Goal: Communication & Community: Answer question/provide support

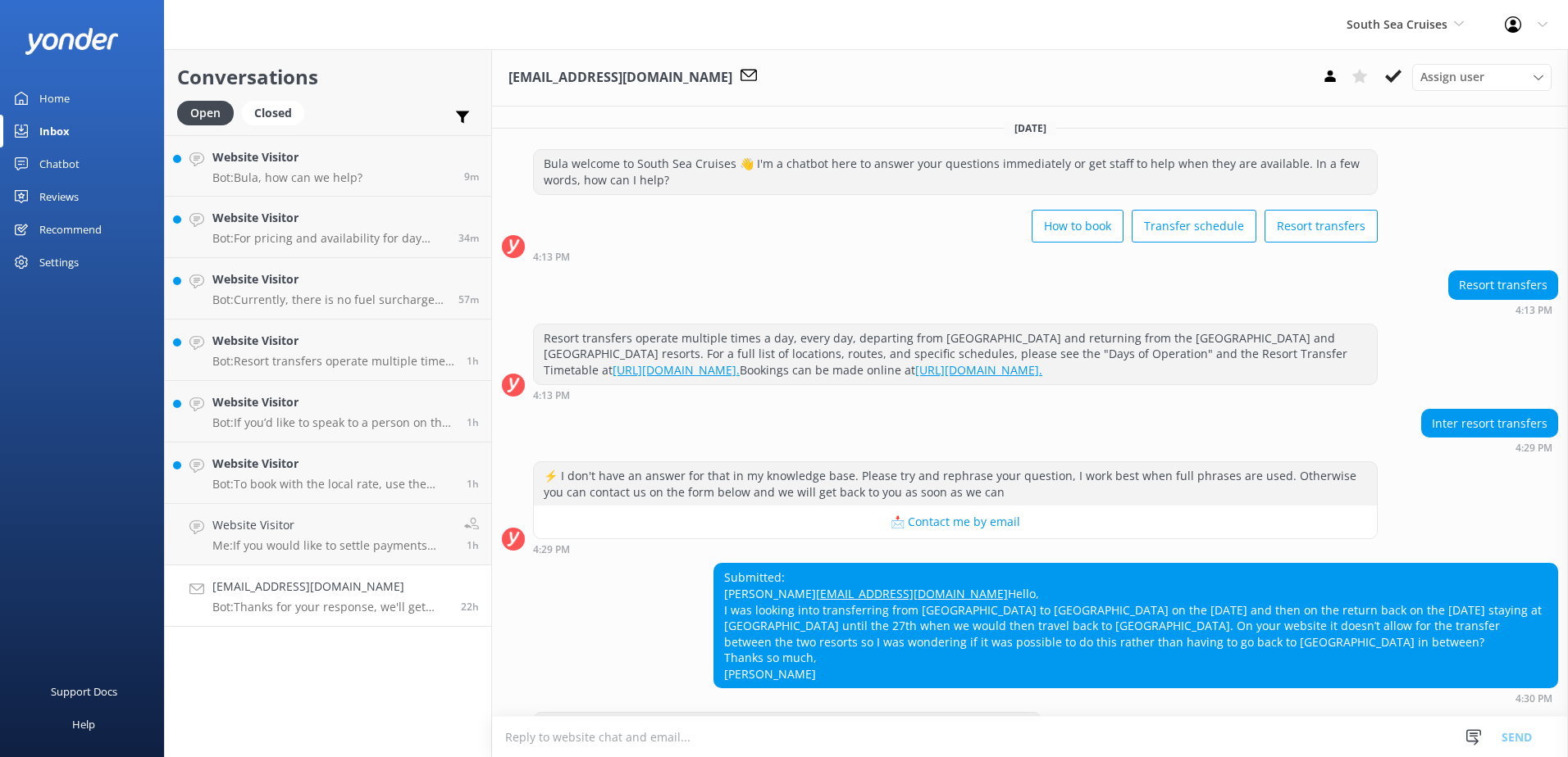
scroll to position [81, 0]
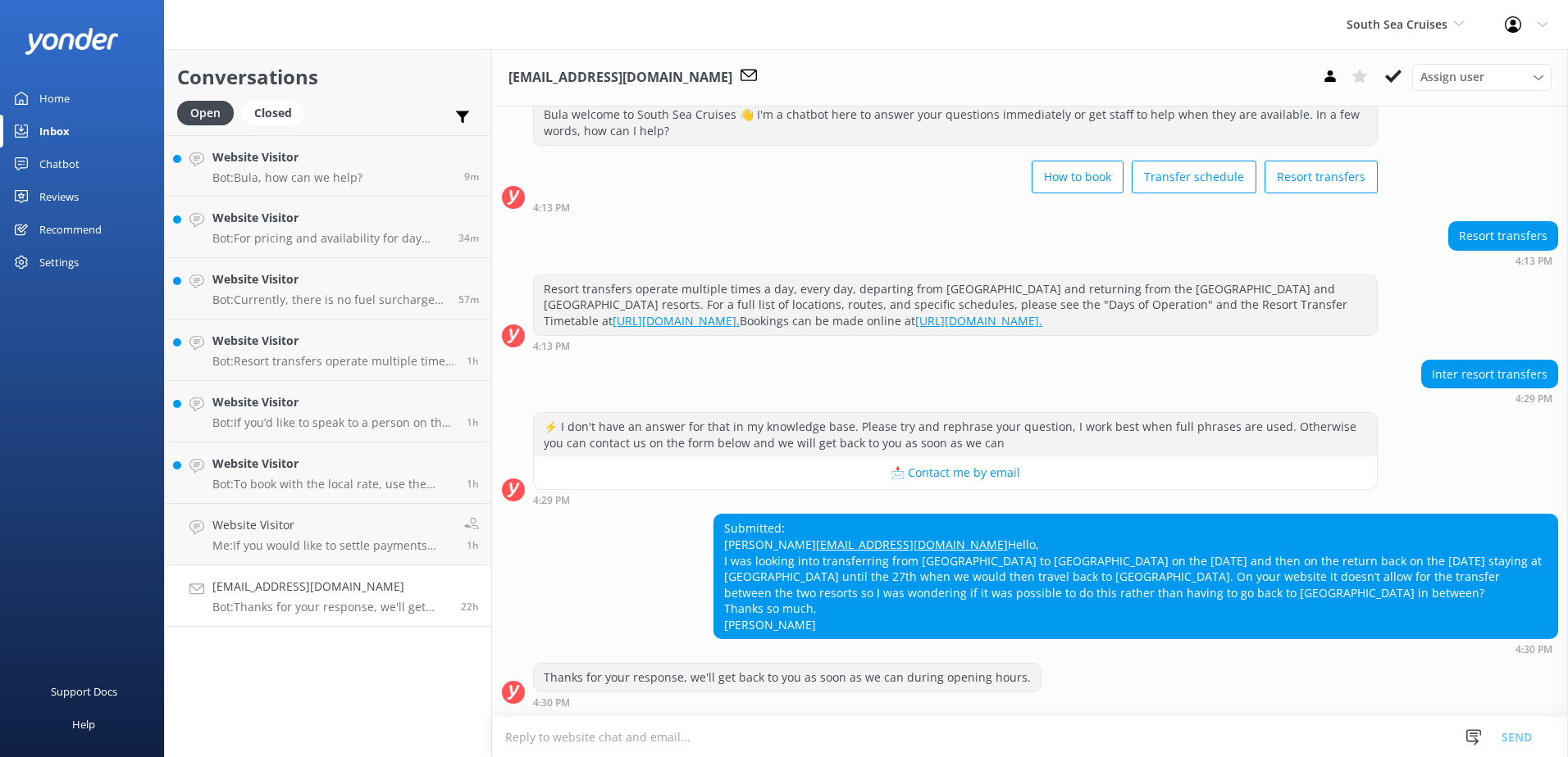
click at [750, 736] on textarea at bounding box center [1029, 737] width 1076 height 40
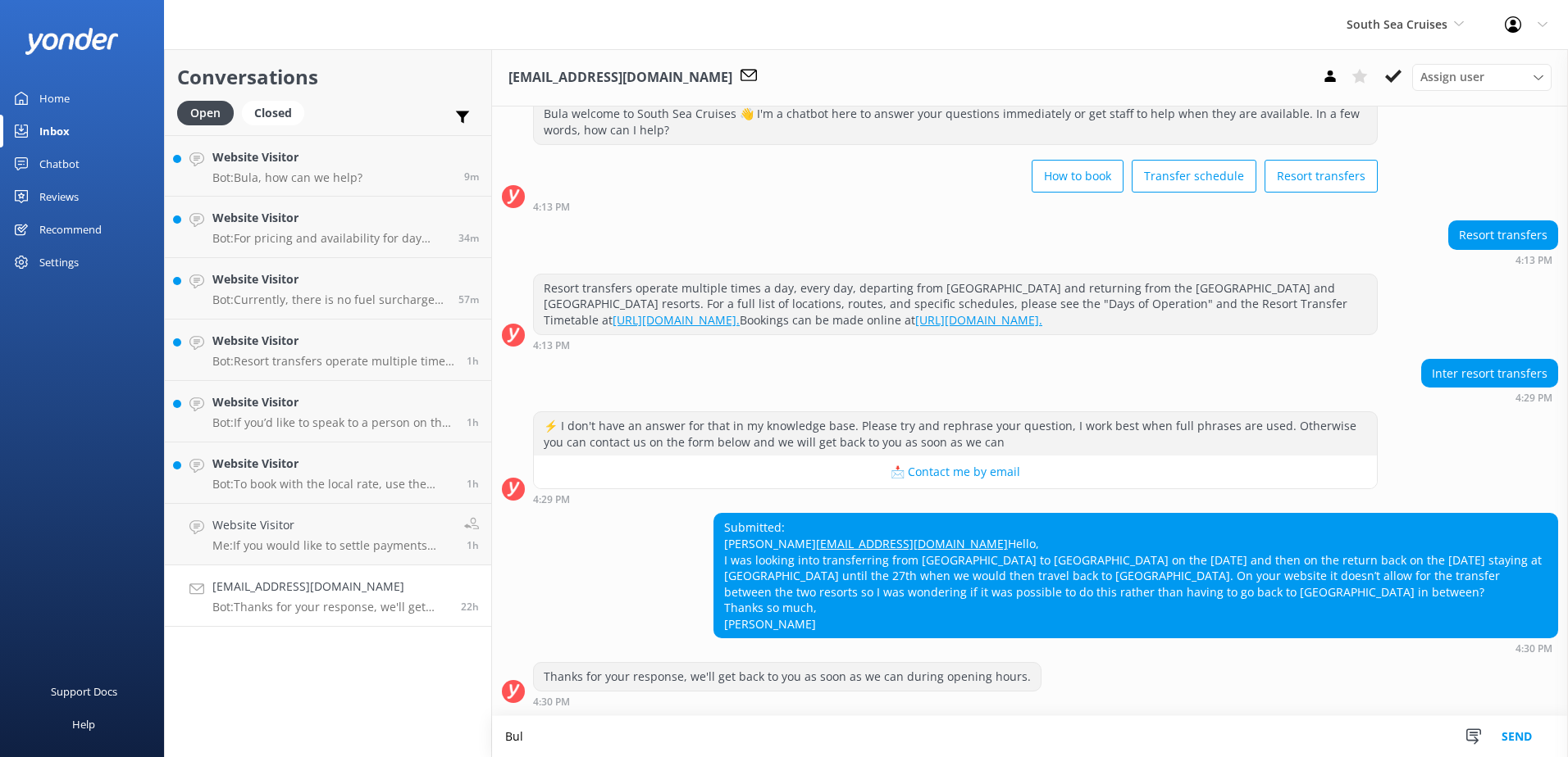
scroll to position [82, 0]
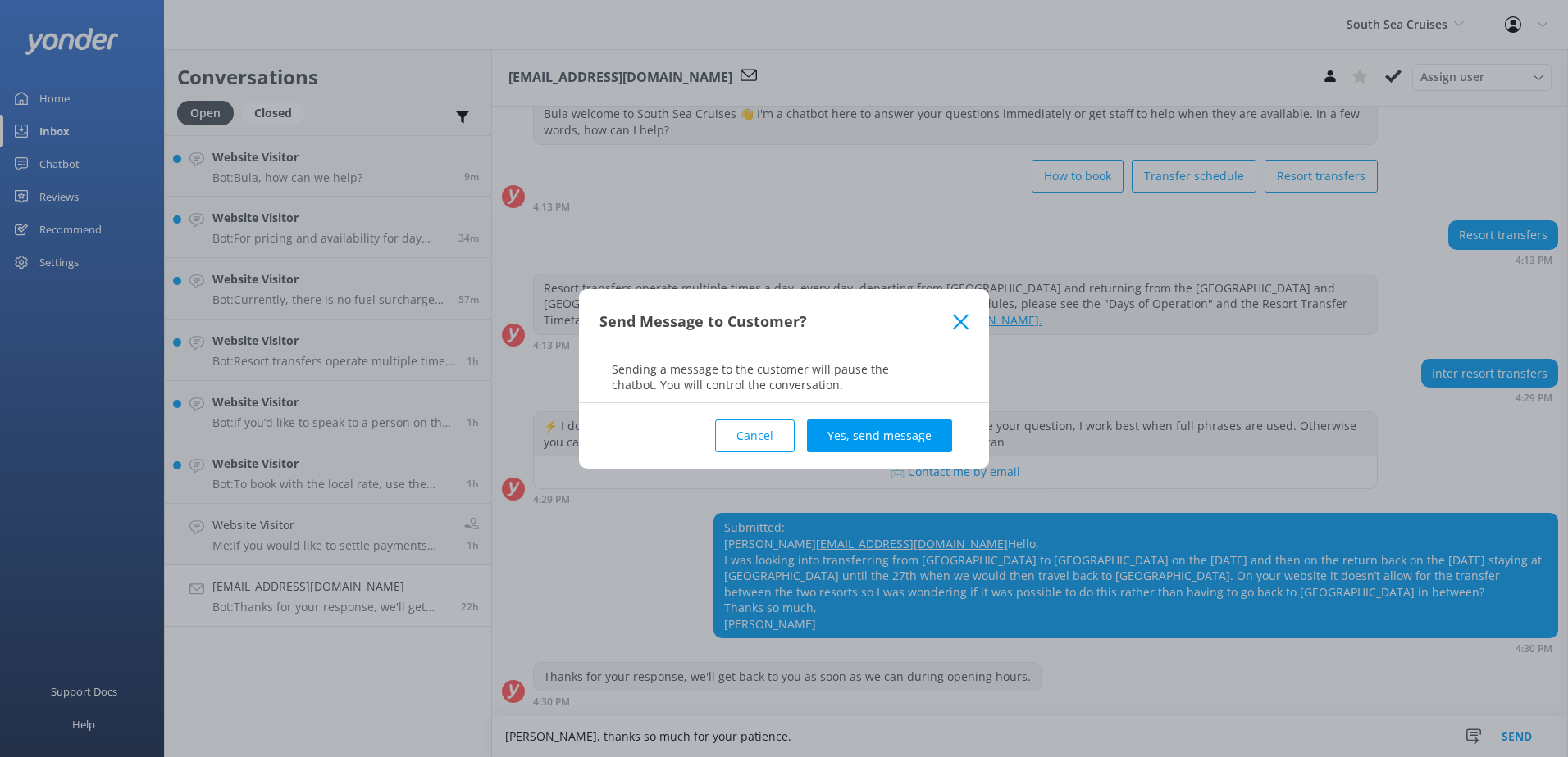
click at [768, 428] on button "Cancel" at bounding box center [755, 436] width 80 height 33
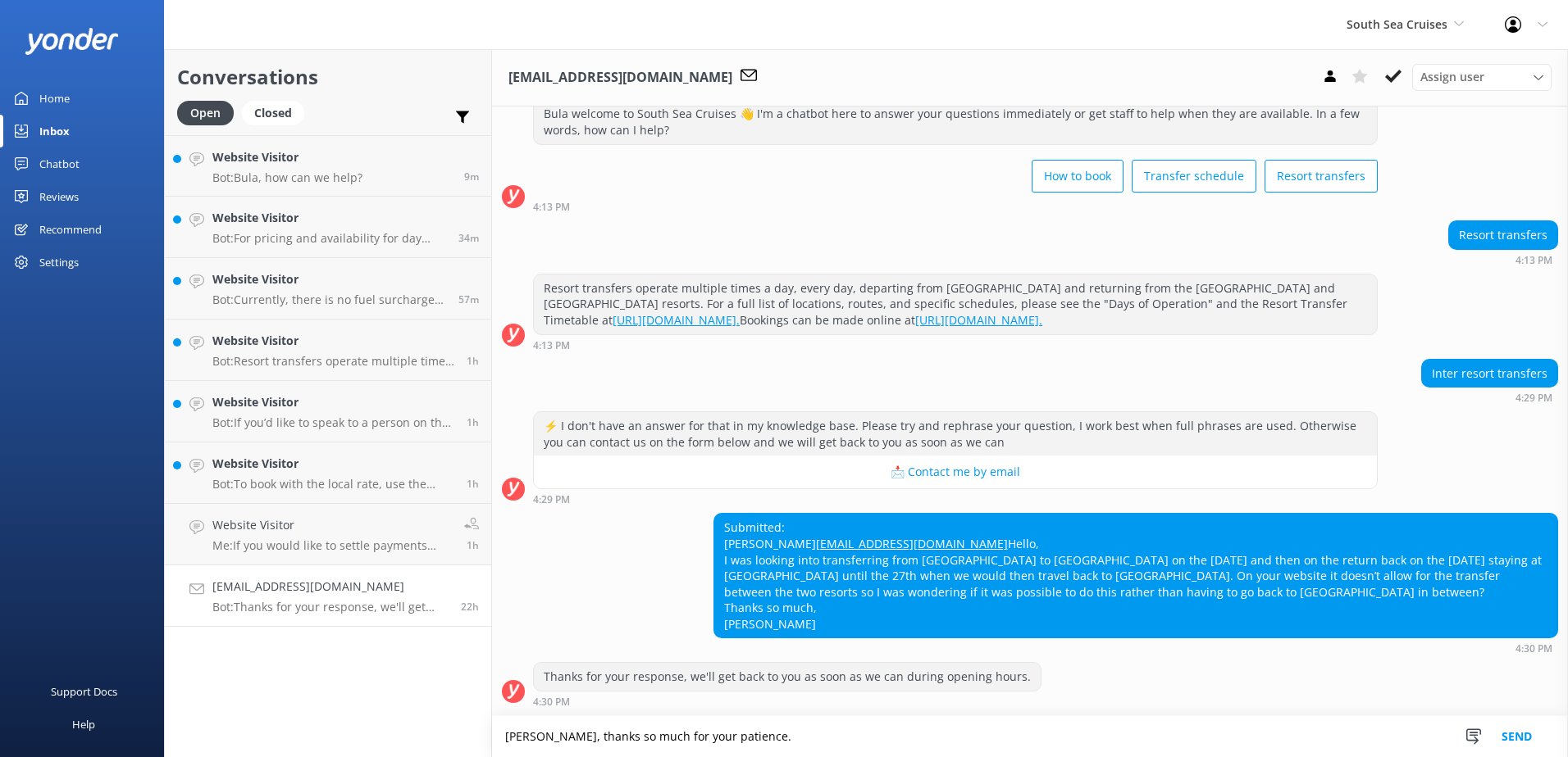
click at [763, 747] on textarea "[PERSON_NAME], thanks so much for your patience." at bounding box center [1029, 736] width 1076 height 41
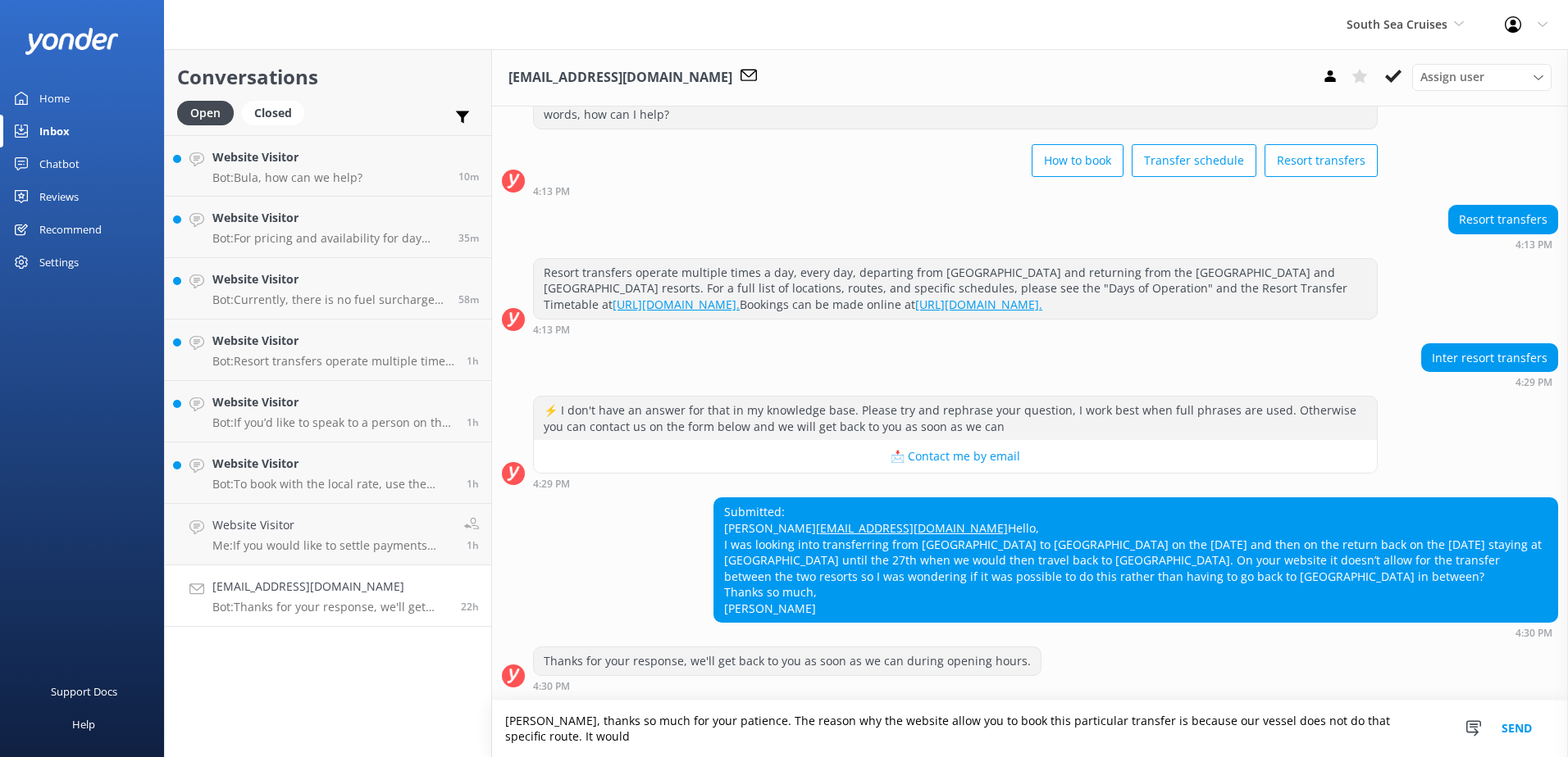
scroll to position [98, 0]
click at [583, 731] on textarea "[PERSON_NAME], thanks so much for your patience. The reason why the website all…" at bounding box center [1029, 729] width 1076 height 57
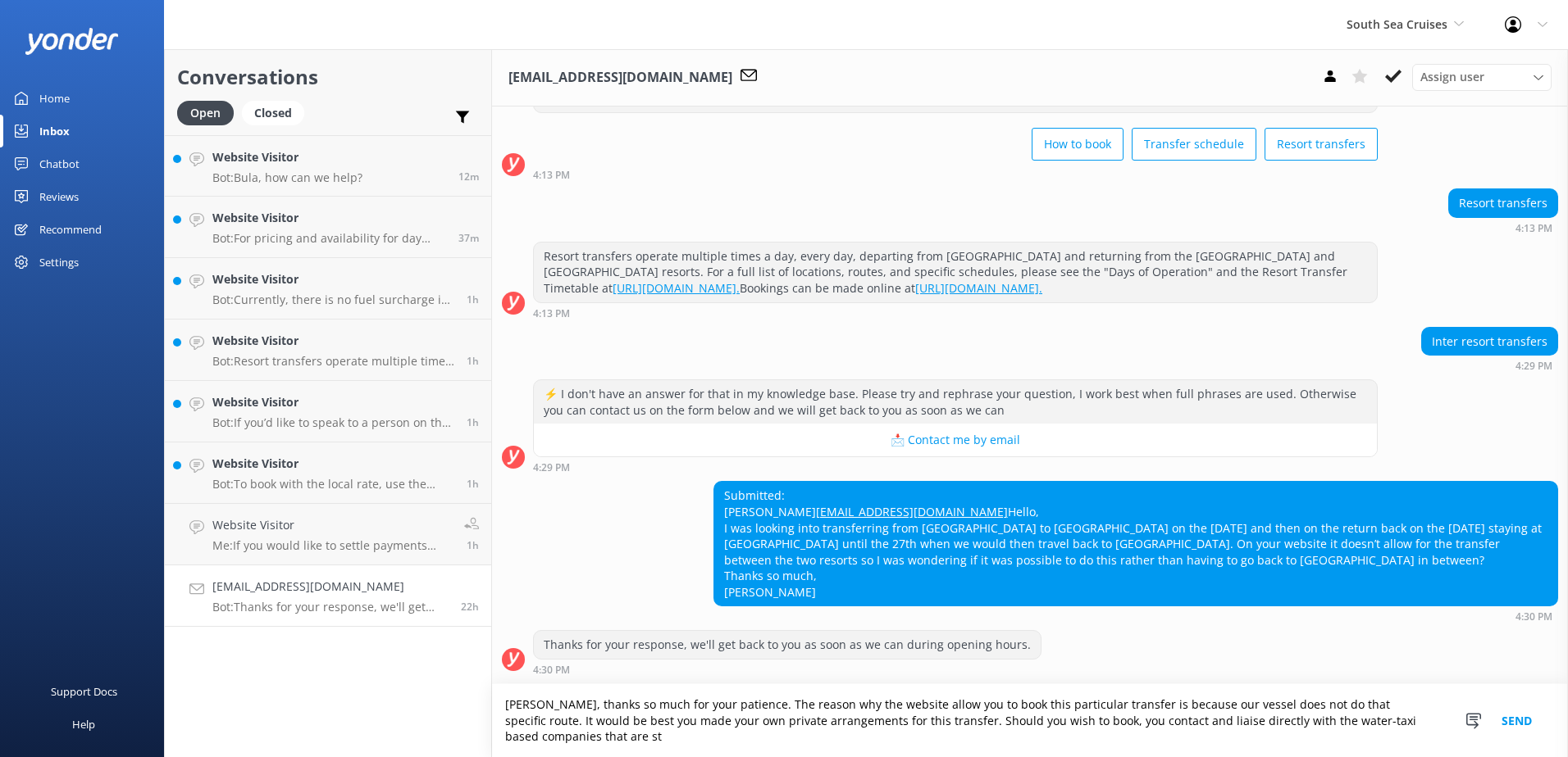
scroll to position [114, 0]
click at [896, 708] on textarea "[PERSON_NAME], thanks so much for your patience. The reason why the website all…" at bounding box center [1029, 721] width 1076 height 73
click at [630, 717] on textarea "[PERSON_NAME], thanks so much for your patience. The reason why the website did…" at bounding box center [1029, 721] width 1076 height 73
drag, startPoint x: 618, startPoint y: 736, endPoint x: 666, endPoint y: 730, distance: 48.4
click at [670, 733] on textarea "[PERSON_NAME], thanks so much for your patience. The reason why the website did…" at bounding box center [1029, 721] width 1076 height 73
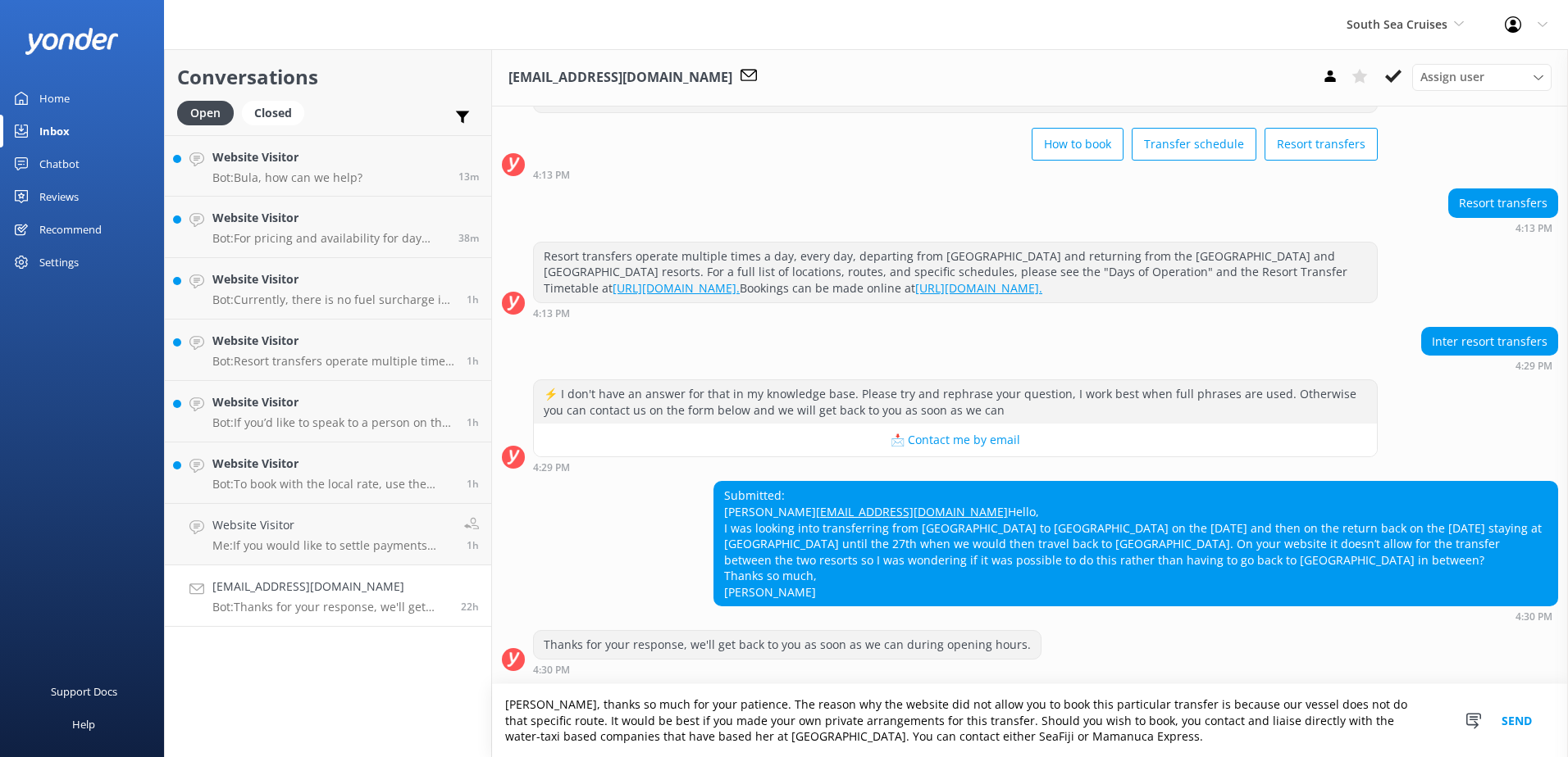
click at [674, 730] on textarea "[PERSON_NAME], thanks so much for your patience. The reason why the website did…" at bounding box center [1029, 721] width 1076 height 73
drag, startPoint x: 1062, startPoint y: 744, endPoint x: 299, endPoint y: 702, distance: 764.2
click at [313, 696] on div "Conversations Open Closed Important Assigned to me Unassigned Website Visitor B…" at bounding box center [866, 403] width 1404 height 708
click at [1182, 737] on textarea "[PERSON_NAME], thanks so much for your patience. The reason why the website did…" at bounding box center [1029, 721] width 1076 height 73
type textarea "[PERSON_NAME], thanks so much for your patience. The reason why the website did…"
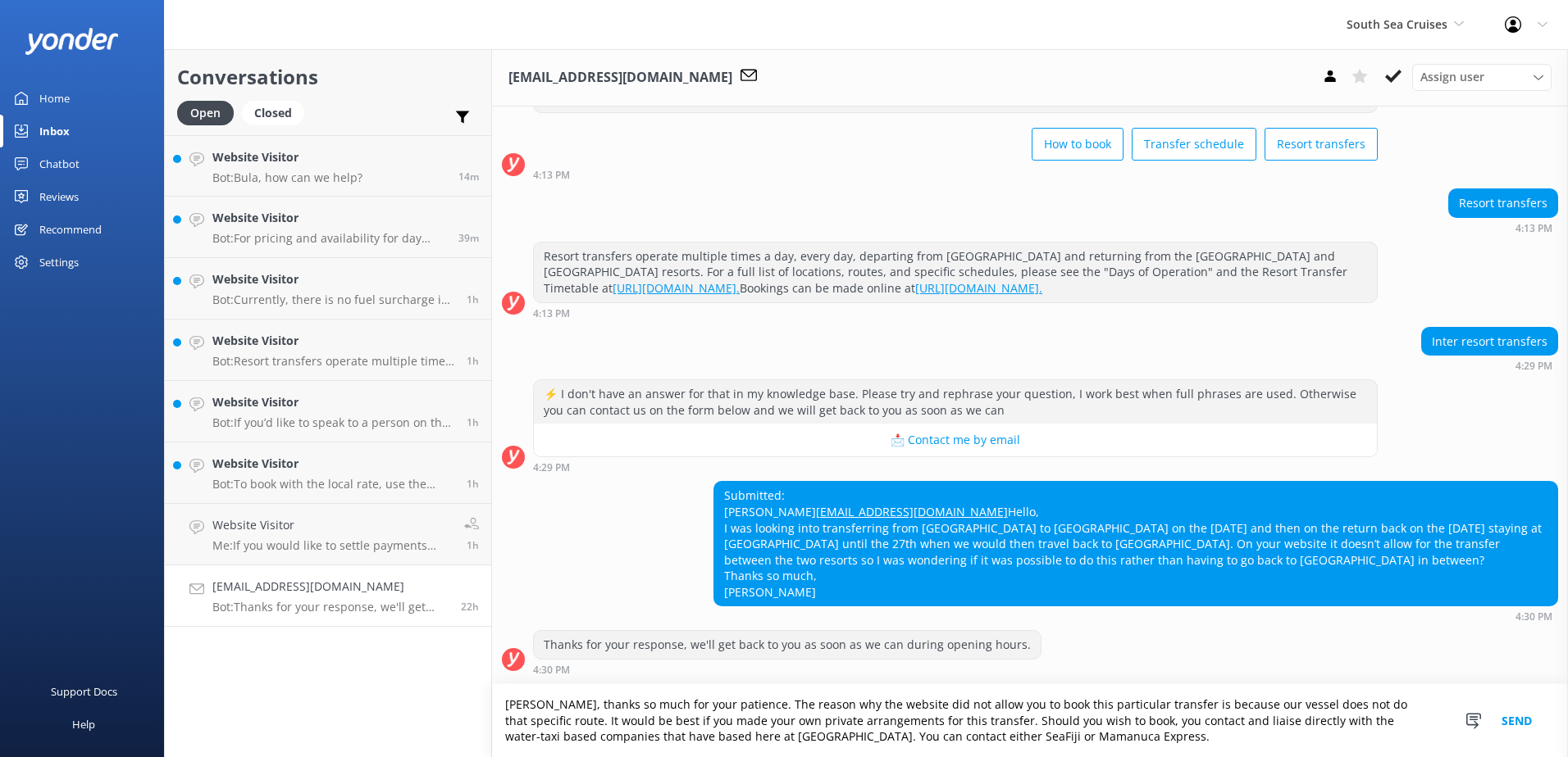
click at [1515, 719] on button "Send" at bounding box center [1516, 721] width 61 height 73
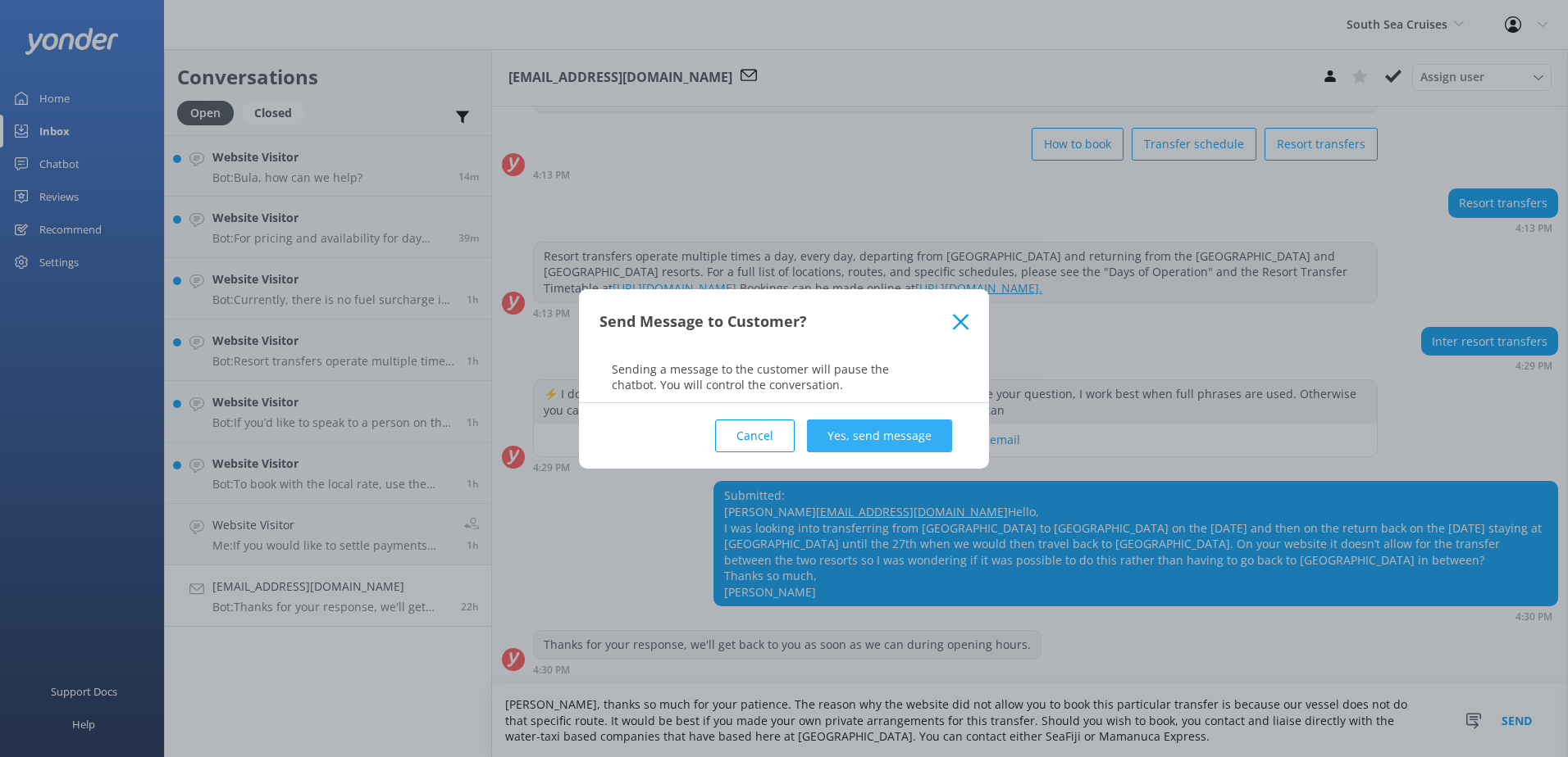
click at [876, 438] on button "Yes, send message" at bounding box center [879, 436] width 145 height 33
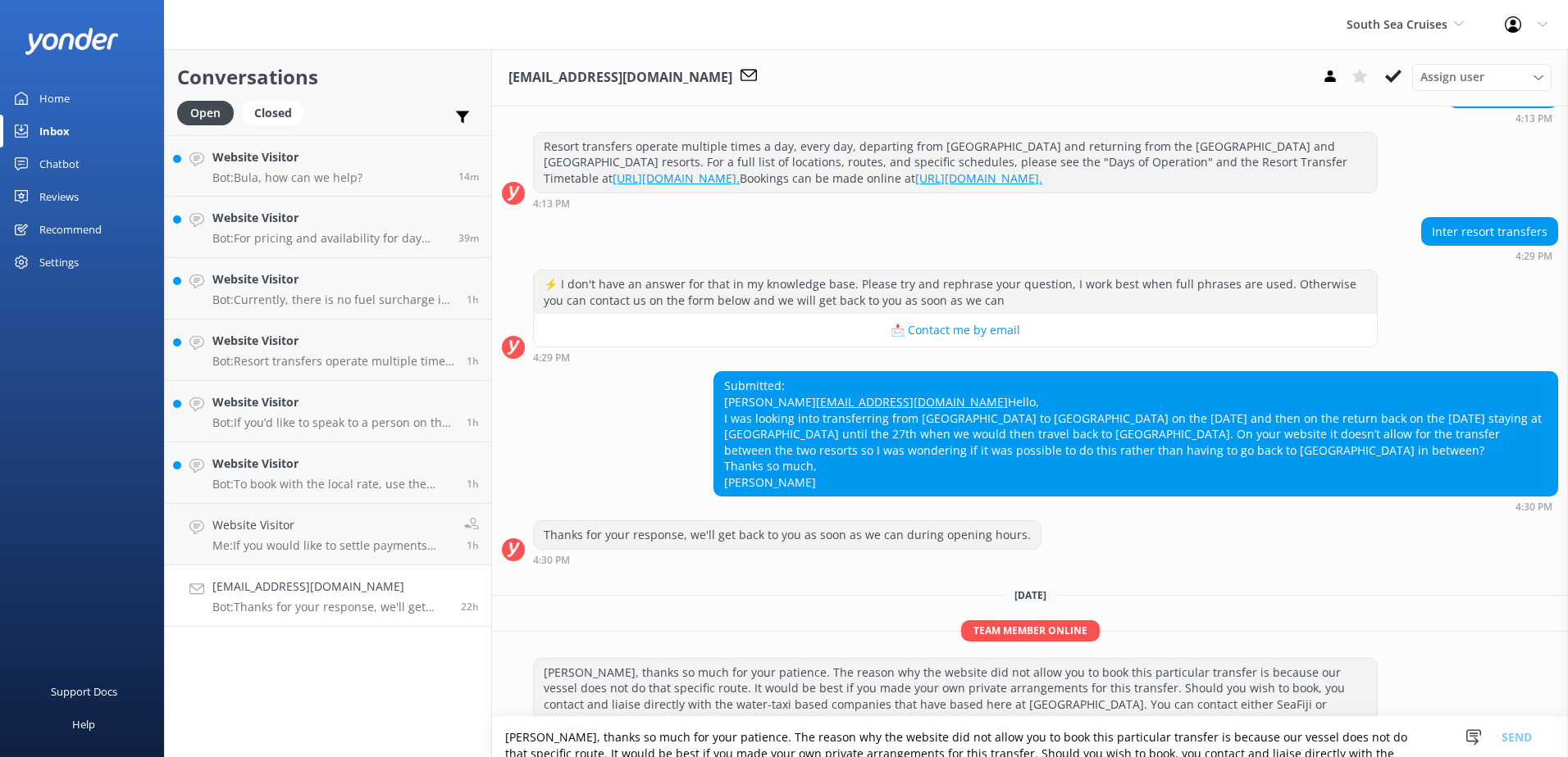
scroll to position [251, 0]
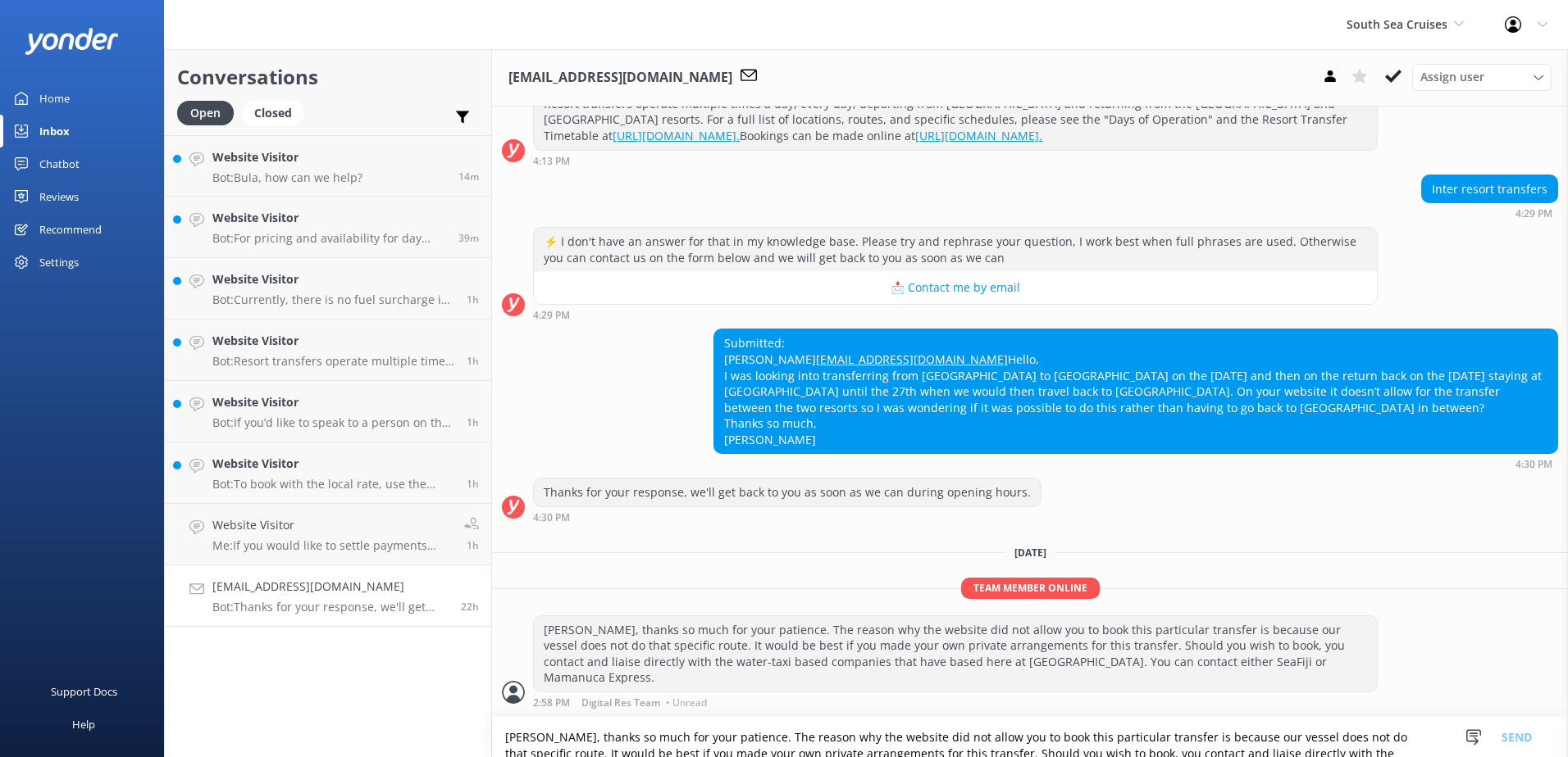
drag, startPoint x: 457, startPoint y: 578, endPoint x: 495, endPoint y: 561, distance: 41.6
click at [457, 577] on link "[EMAIL_ADDRESS][DOMAIN_NAME] Bot: Thanks for your response, we'll get back to y…" at bounding box center [328, 596] width 326 height 61
click at [1399, 64] on button at bounding box center [1393, 76] width 29 height 25
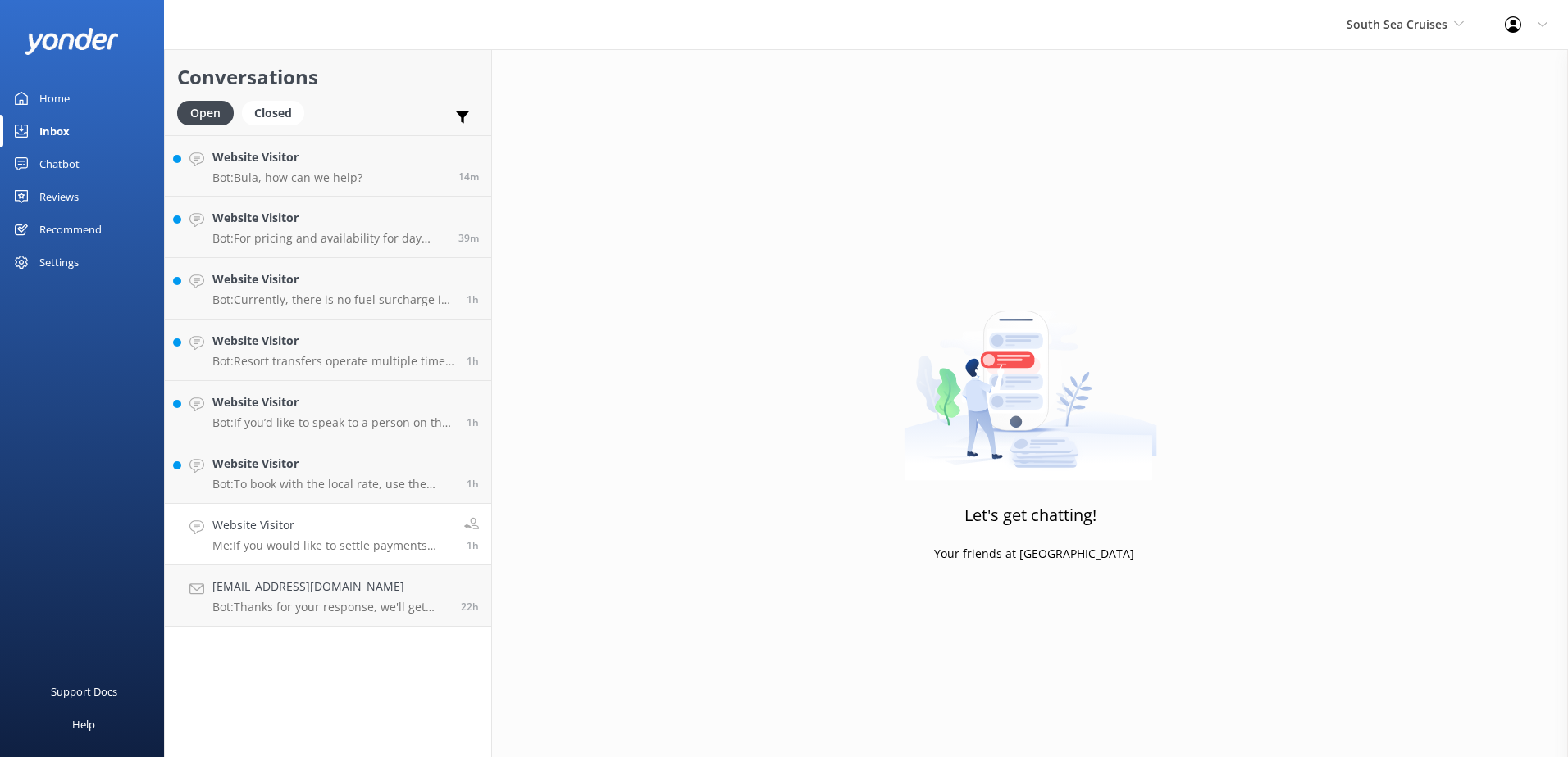
click at [444, 528] on h4 "Website Visitor" at bounding box center [332, 525] width 239 height 18
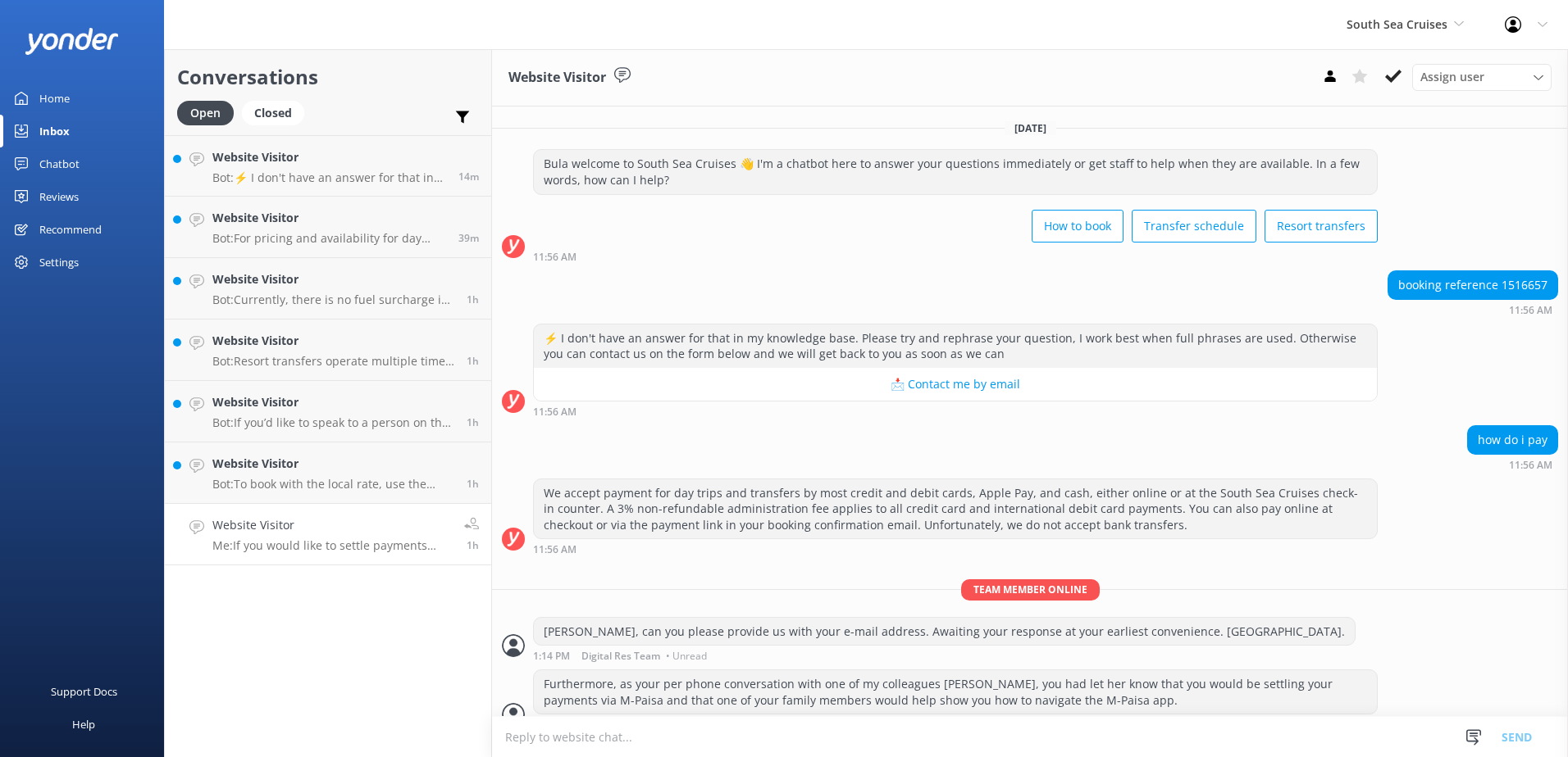
scroll to position [107, 0]
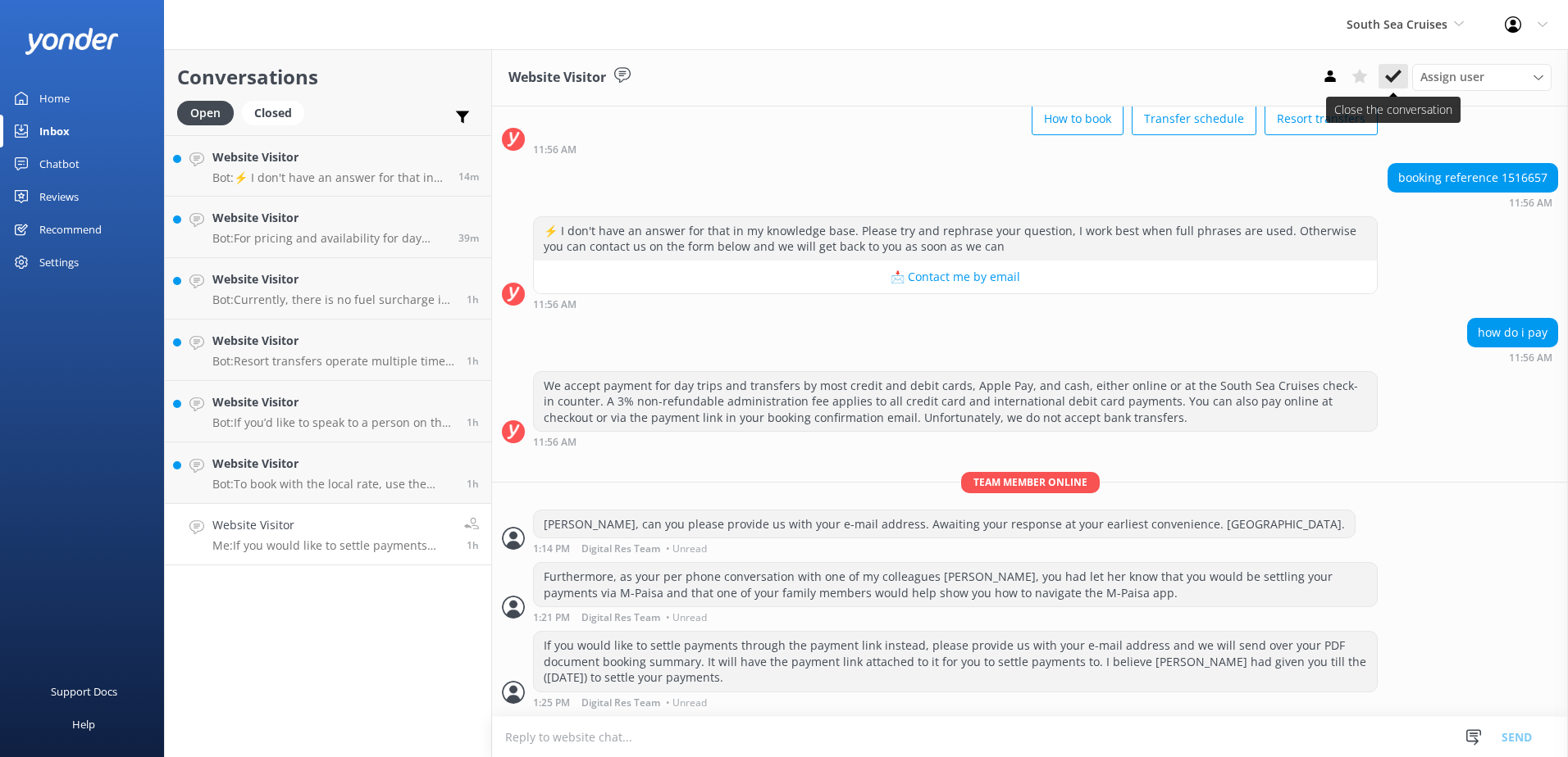
click at [1398, 77] on icon at bounding box center [1393, 76] width 16 height 16
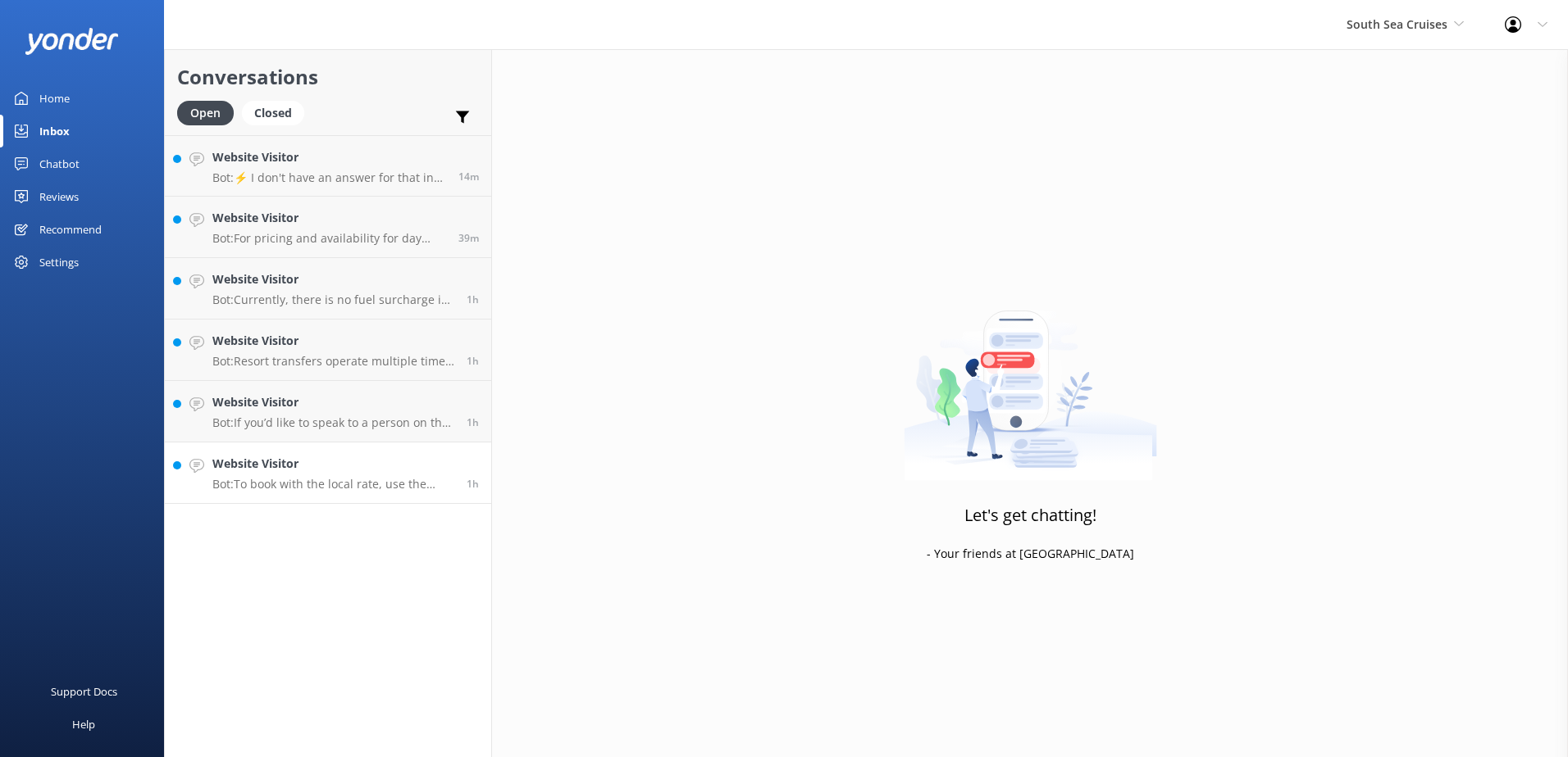
click at [407, 463] on h4 "Website Visitor" at bounding box center [333, 464] width 242 height 18
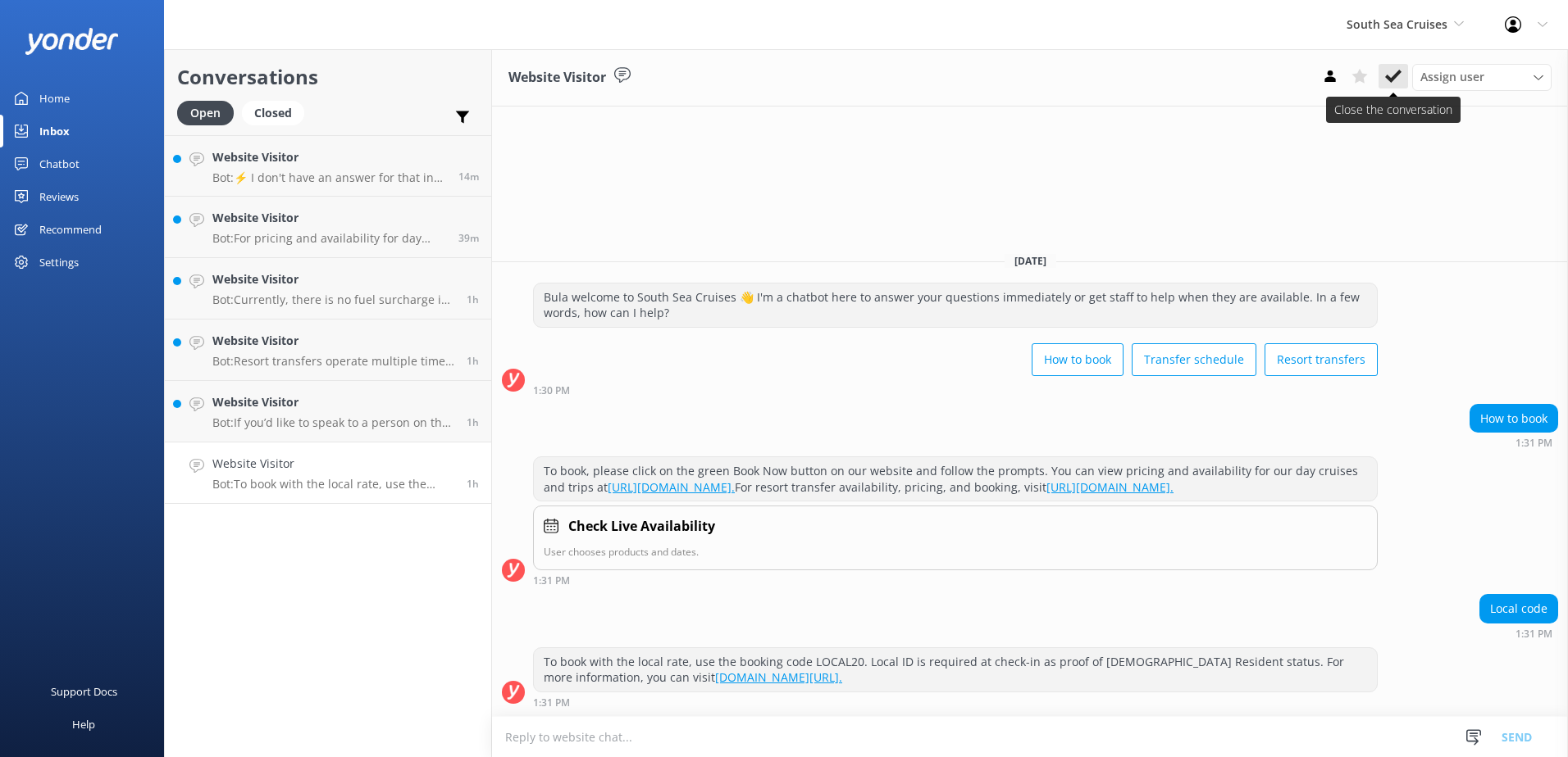
click at [1393, 74] on icon at bounding box center [1393, 76] width 16 height 16
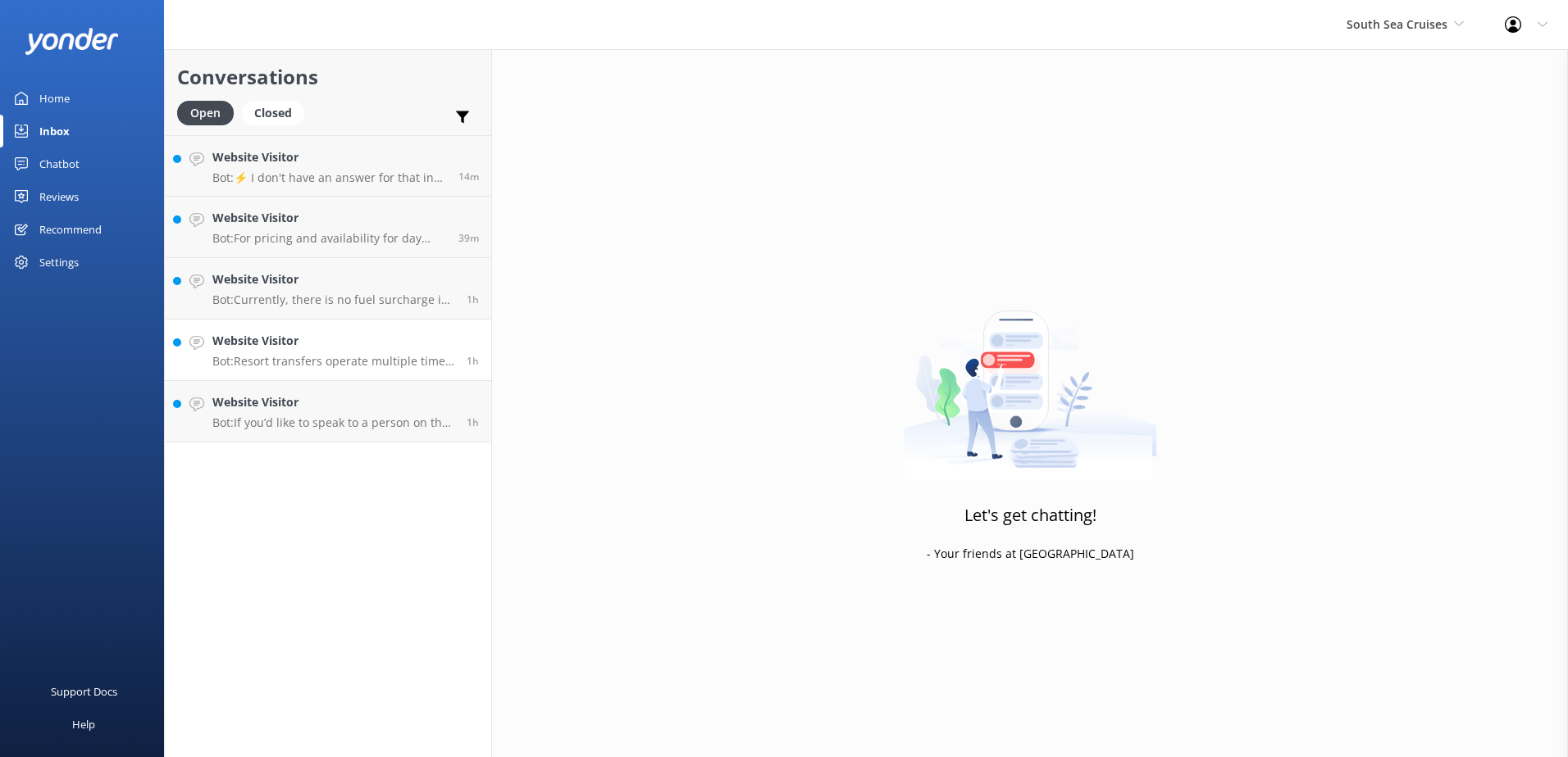
click at [463, 377] on link "Website Visitor Bot: Resort transfers operate multiple times a day, every day, …" at bounding box center [328, 350] width 326 height 61
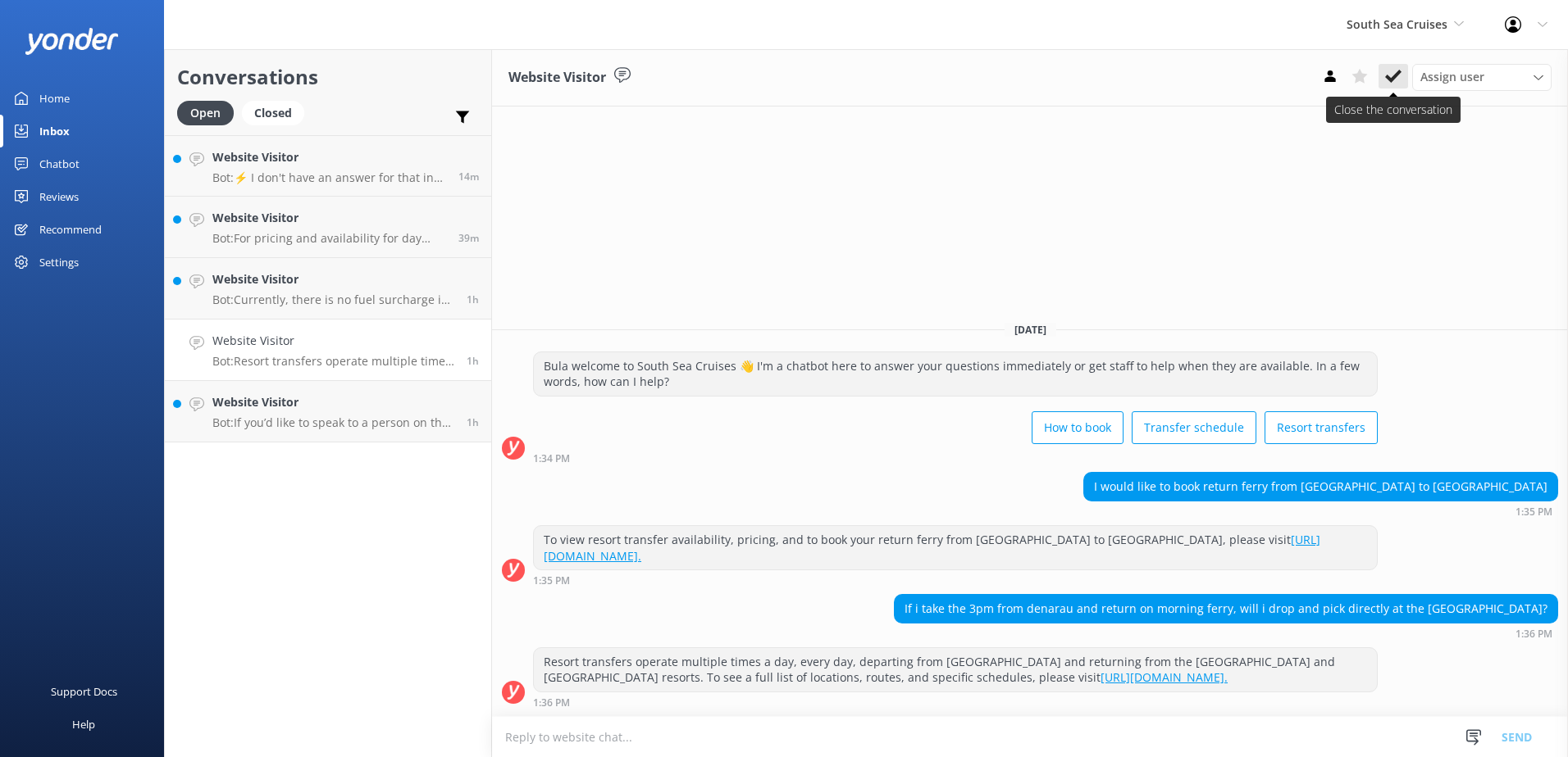
click at [1392, 83] on icon at bounding box center [1393, 76] width 16 height 16
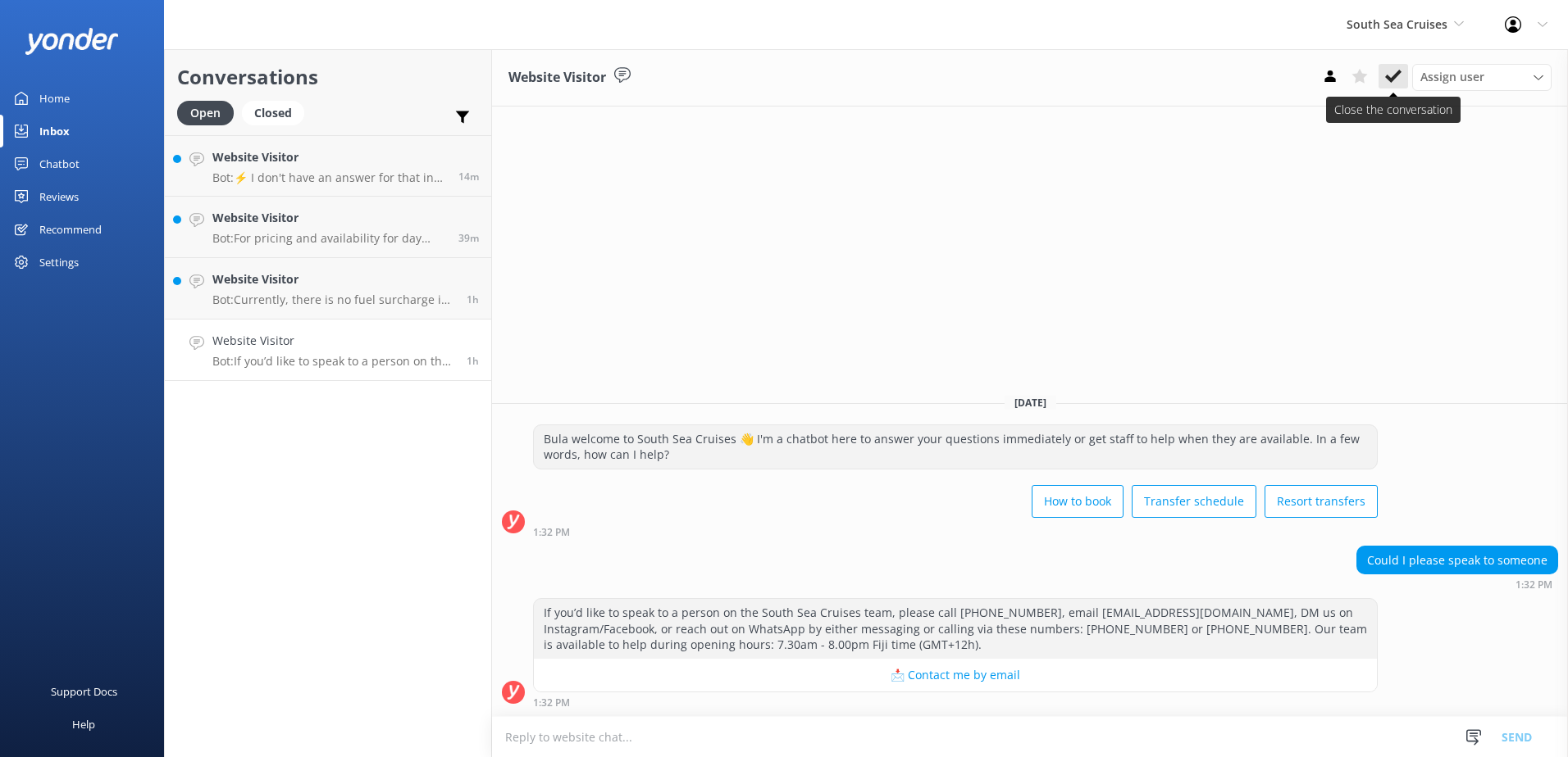
click at [1395, 73] on icon at bounding box center [1393, 76] width 16 height 16
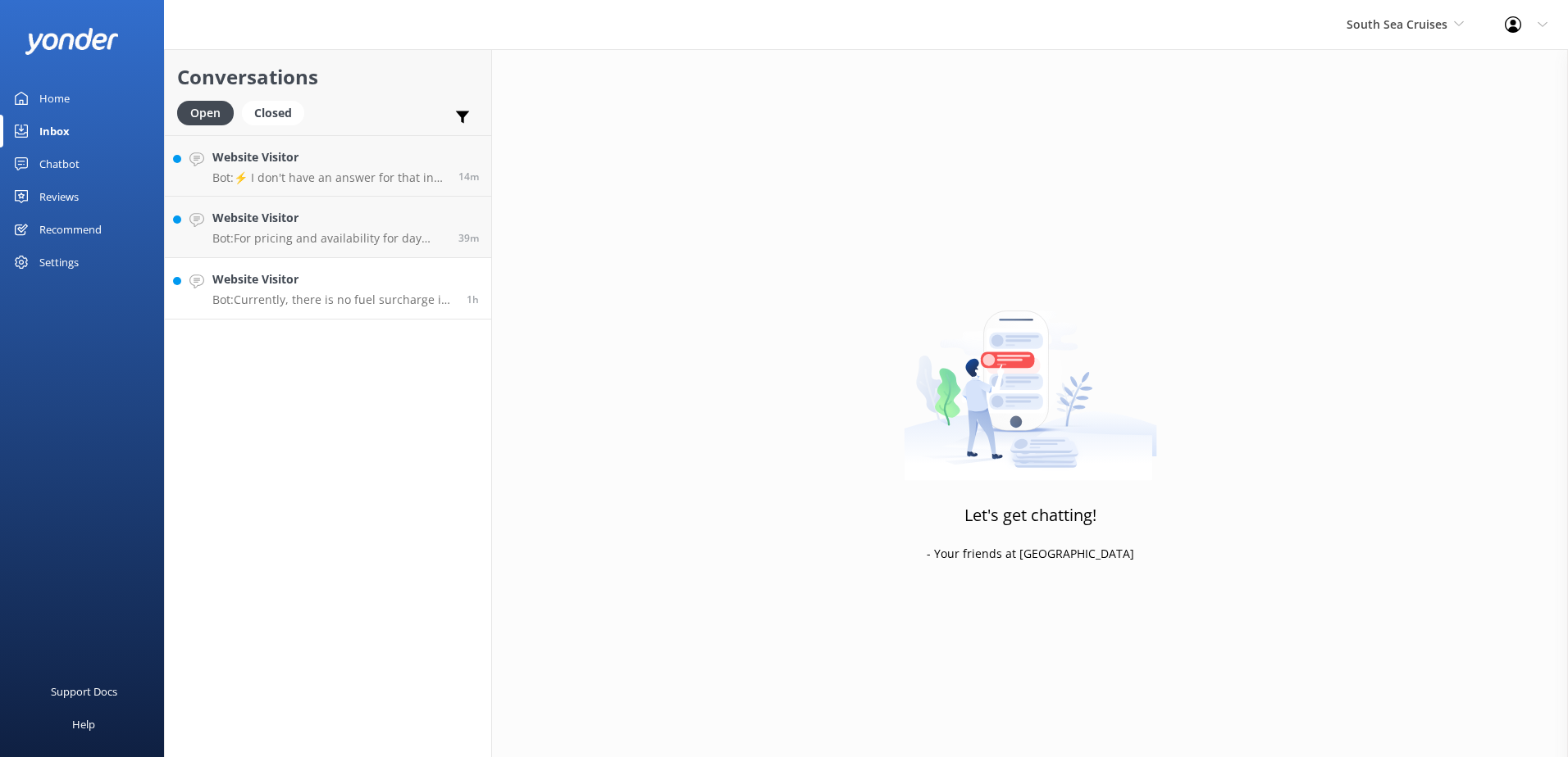
drag, startPoint x: 399, startPoint y: 287, endPoint x: 457, endPoint y: 280, distance: 58.4
click at [400, 287] on h4 "Website Visitor" at bounding box center [333, 279] width 242 height 18
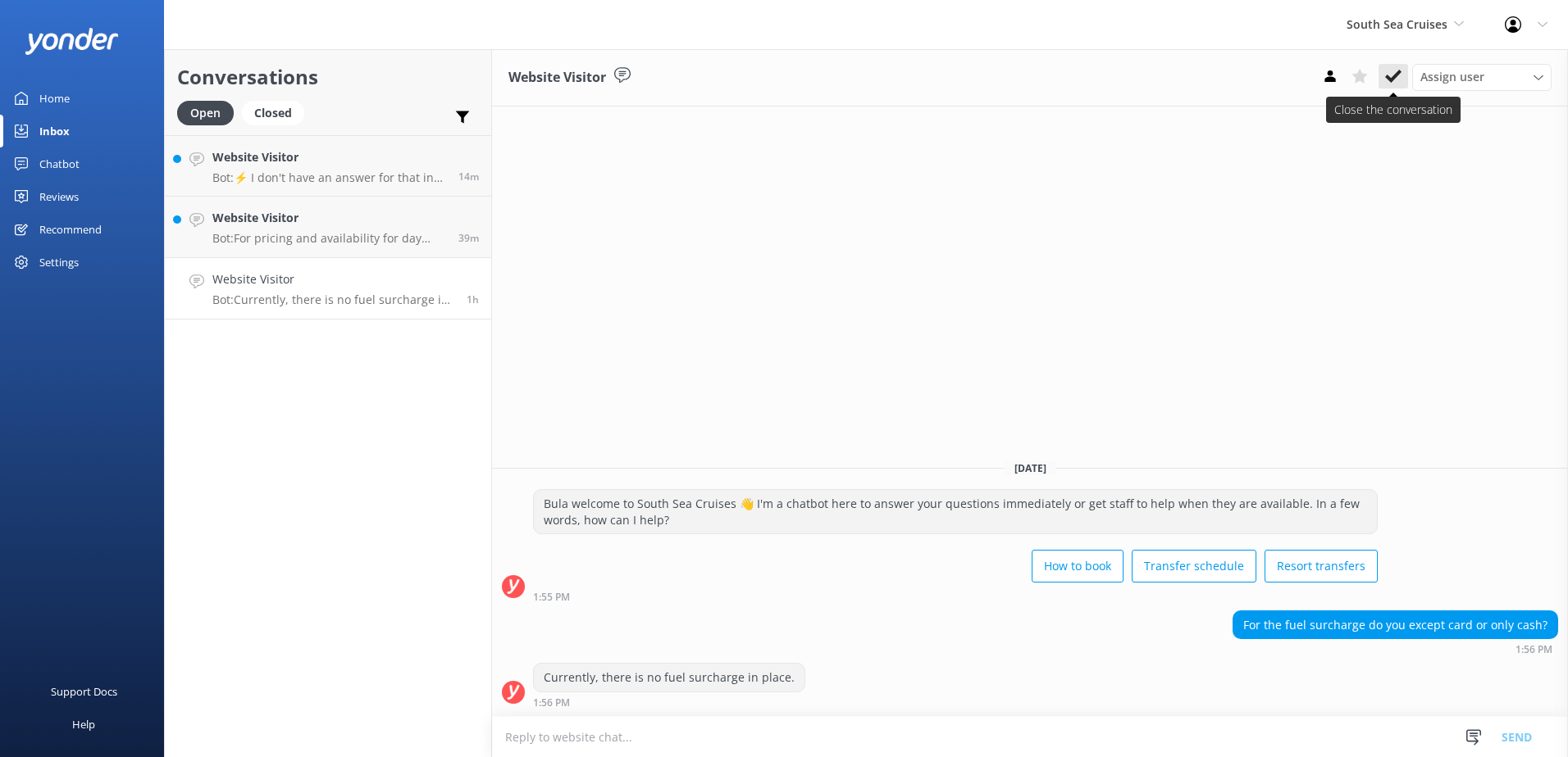
click at [1400, 71] on icon at bounding box center [1393, 76] width 16 height 16
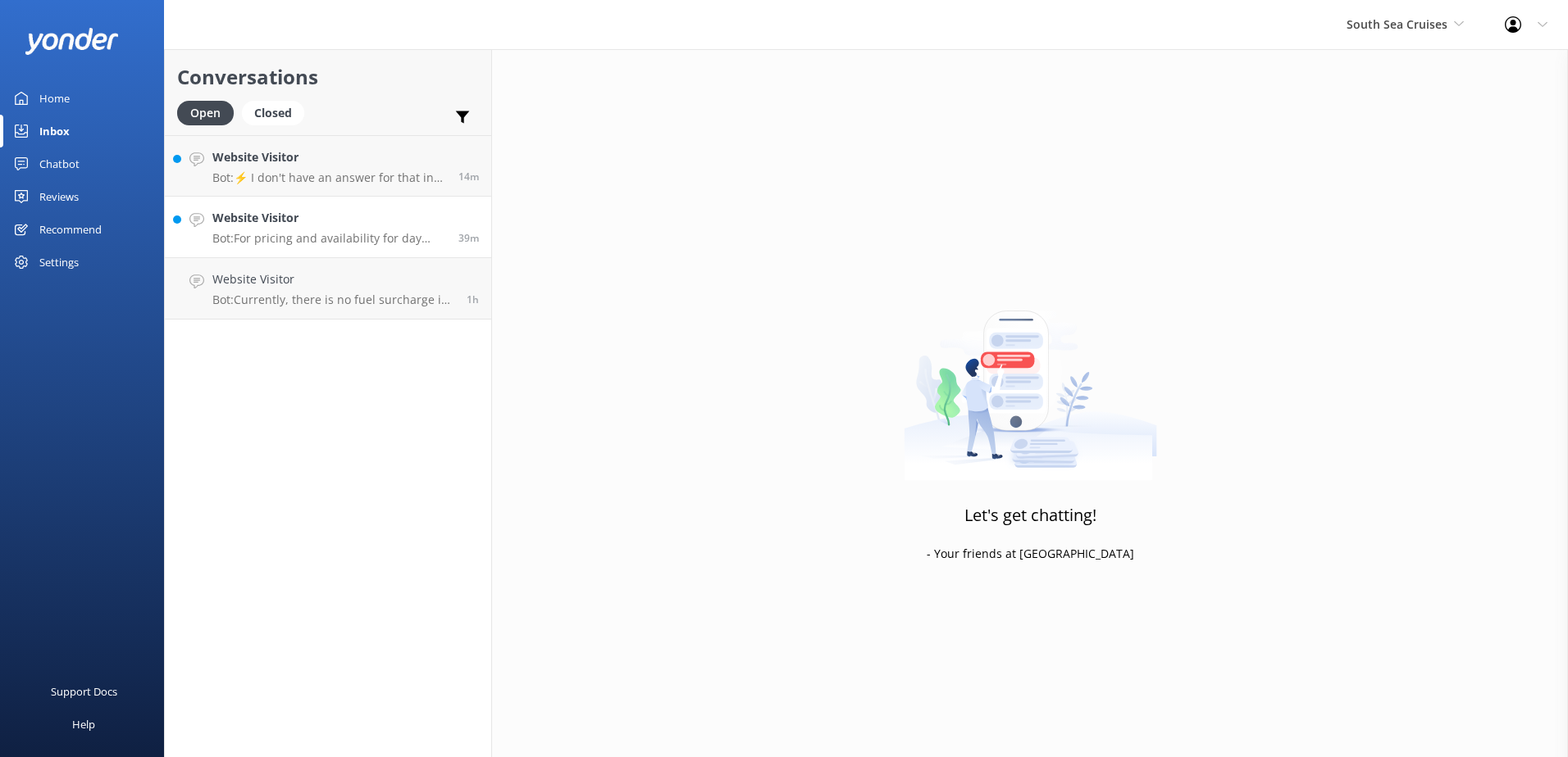
click at [464, 226] on div "39m" at bounding box center [463, 226] width 33 height 36
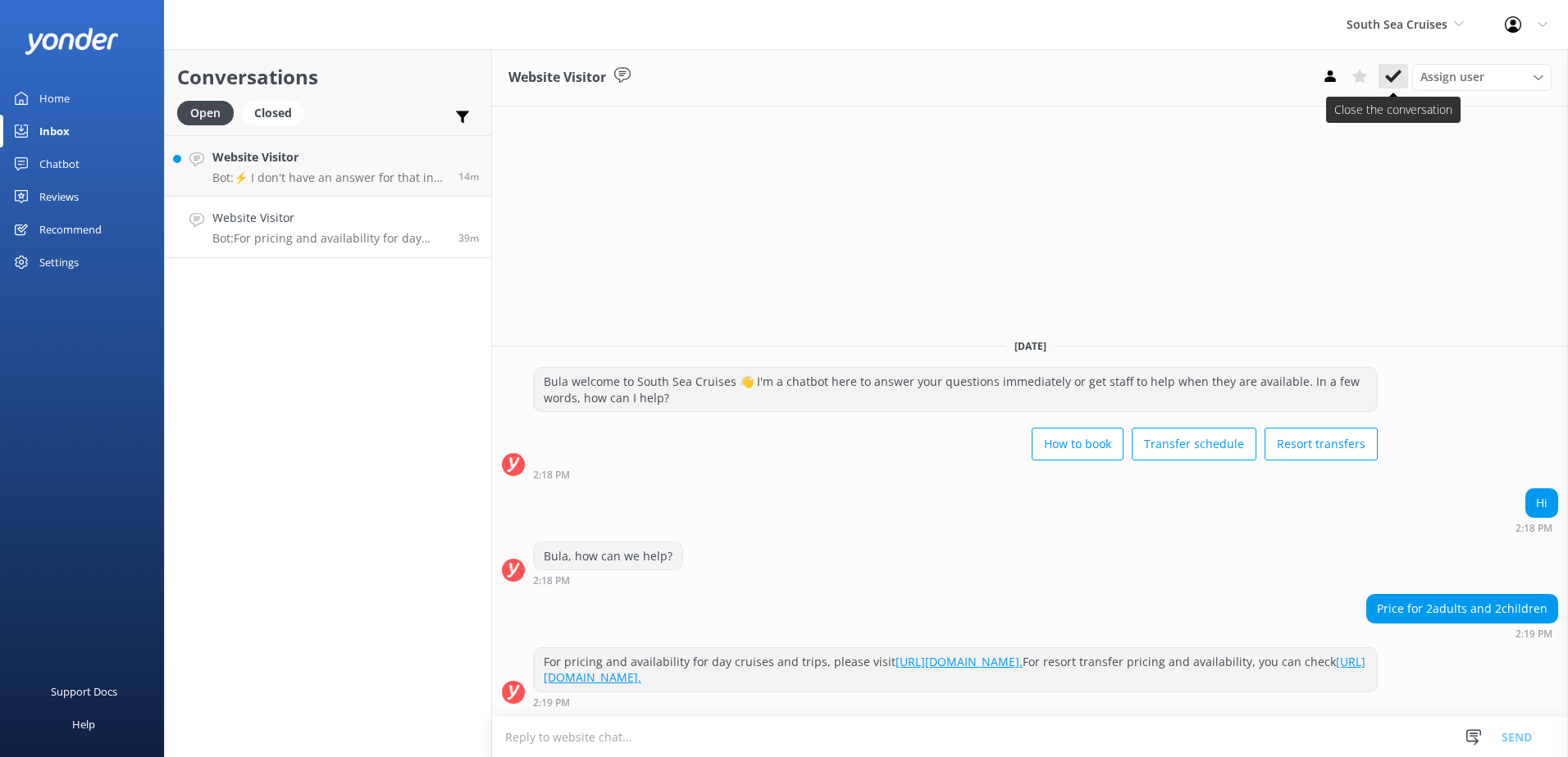
click at [1399, 72] on use at bounding box center [1393, 76] width 16 height 13
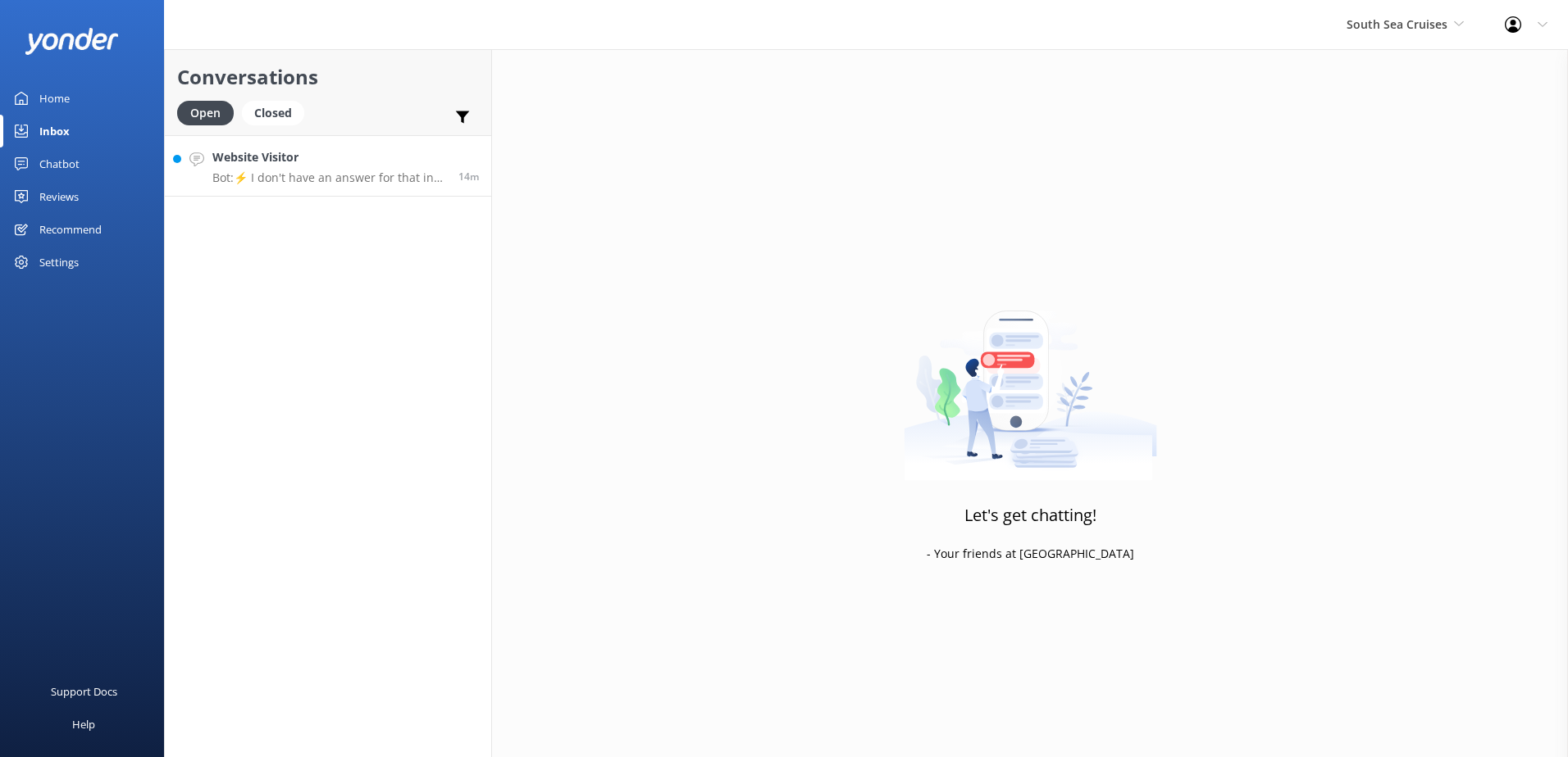
drag, startPoint x: 409, startPoint y: 162, endPoint x: 424, endPoint y: 159, distance: 15.3
click at [409, 161] on h4 "Website Visitor" at bounding box center [329, 157] width 234 height 18
